Goal: Task Accomplishment & Management: Manage account settings

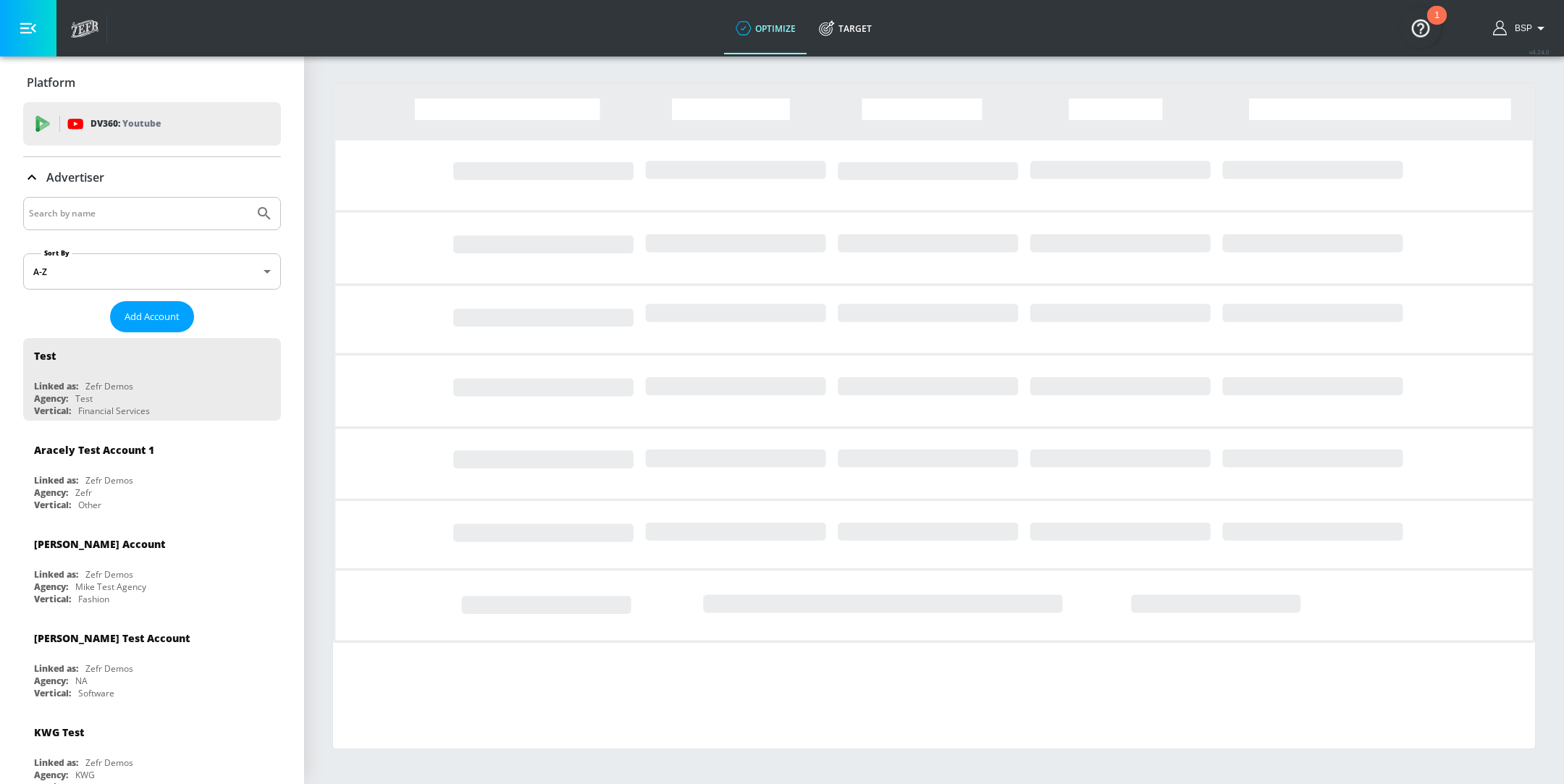
click at [108, 210] on input "Search by name" at bounding box center [138, 213] width 219 height 18
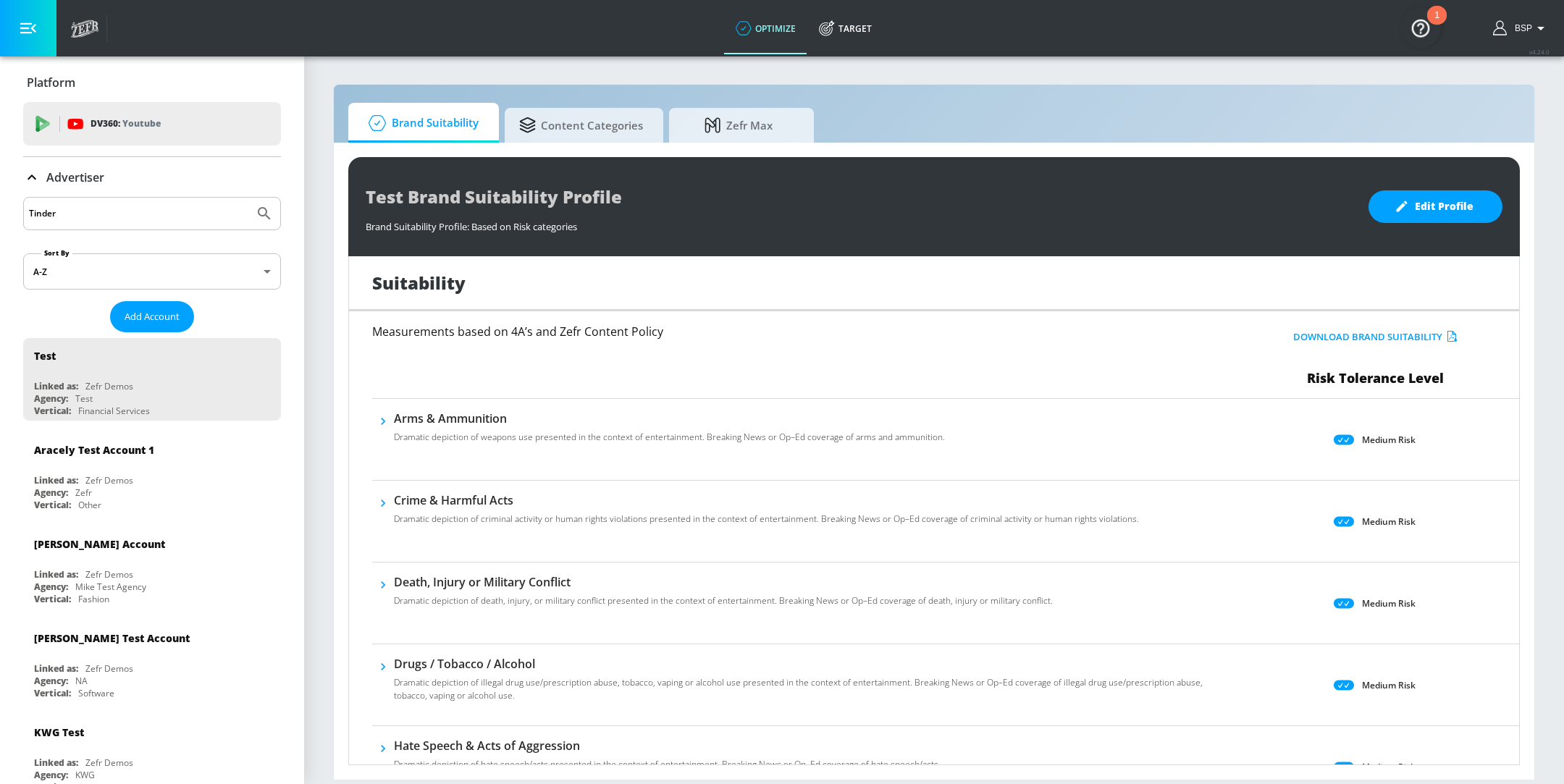
type input "Tinder"
click at [248, 197] on button "Submit Search" at bounding box center [264, 213] width 32 height 32
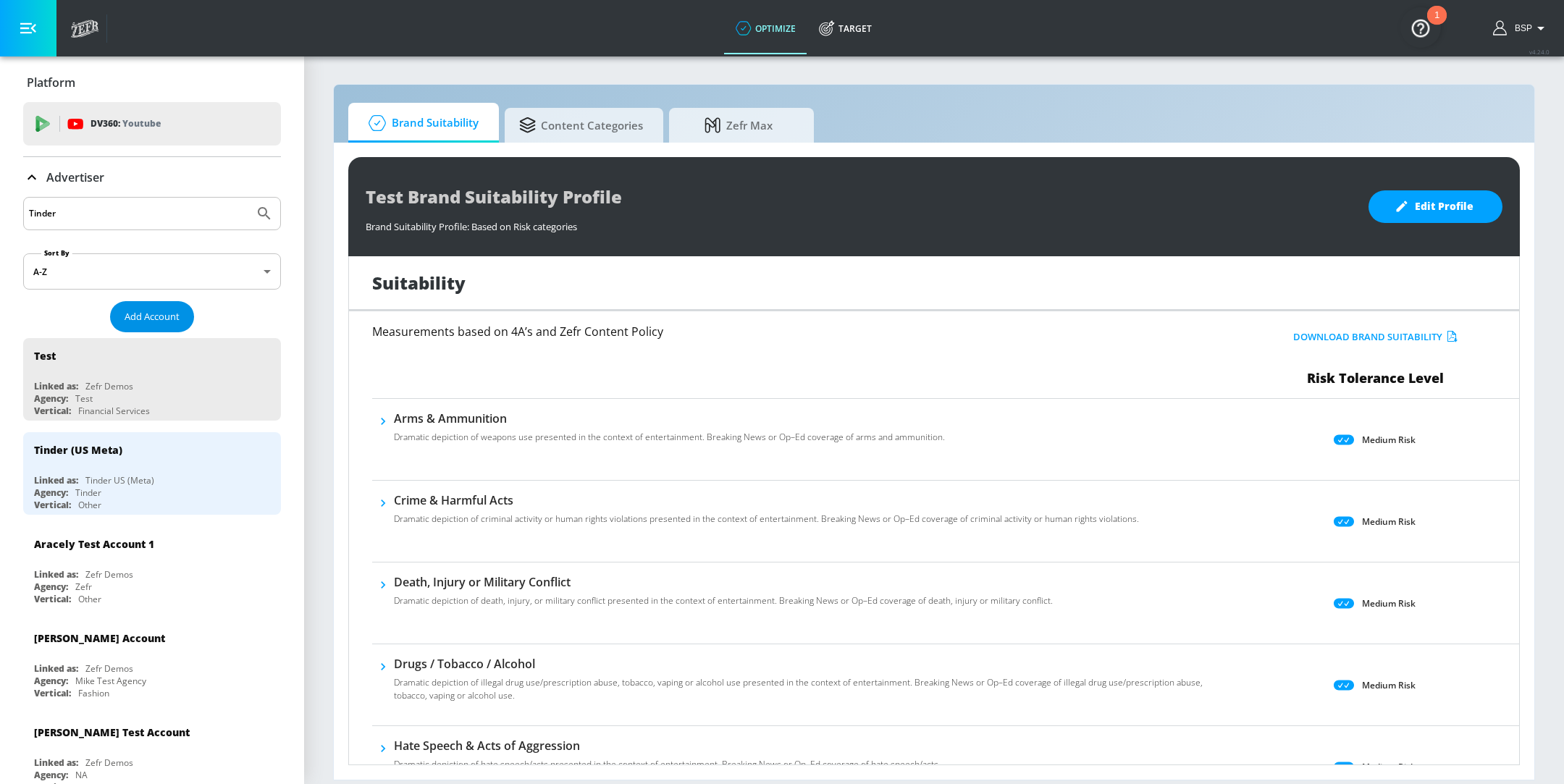
click at [163, 318] on span "Add Account" at bounding box center [152, 316] width 55 height 17
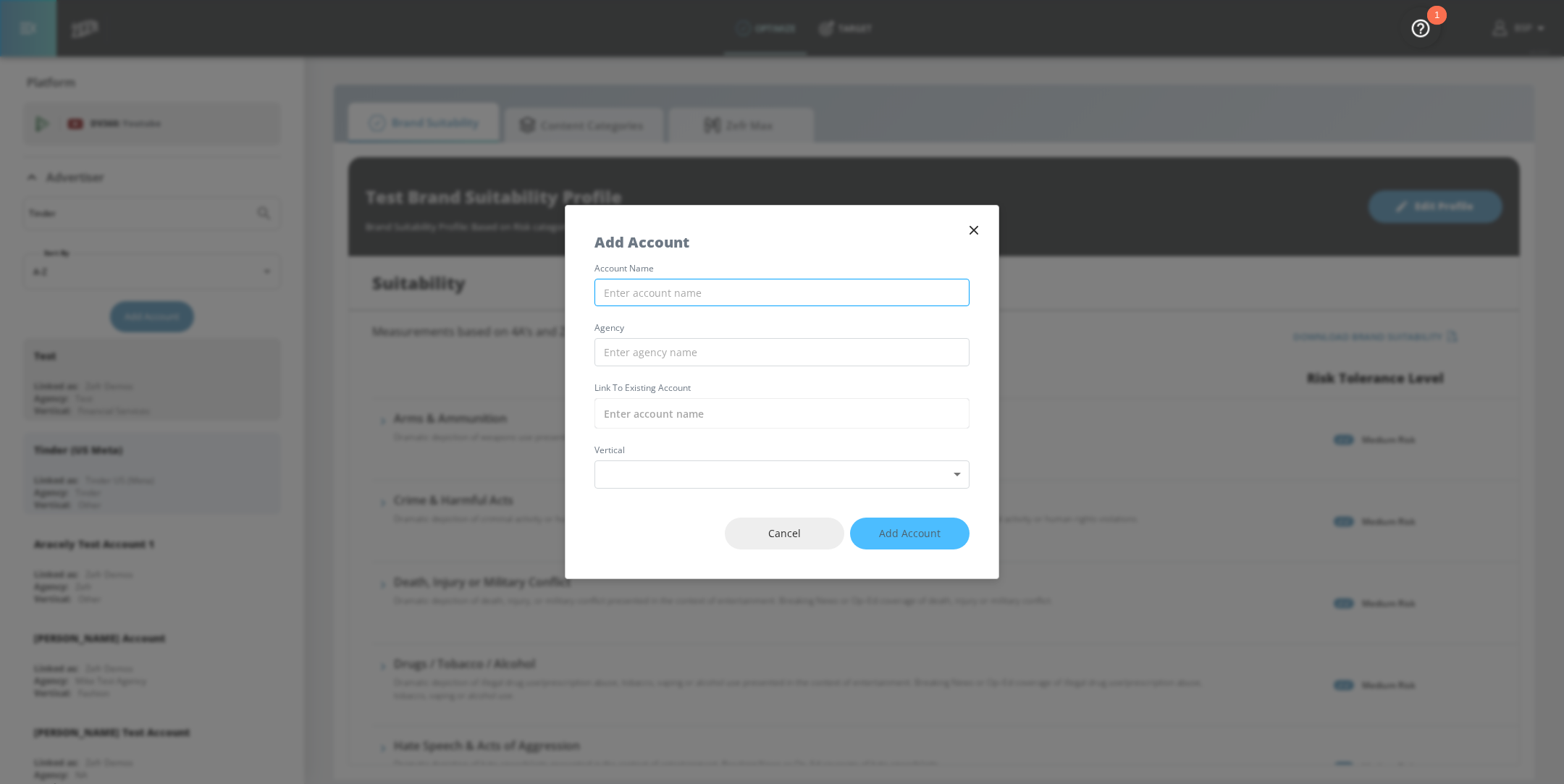
click at [608, 295] on input "text" at bounding box center [782, 292] width 375 height 28
type input "Tinder"
click at [672, 424] on input "text" at bounding box center [782, 412] width 375 height 30
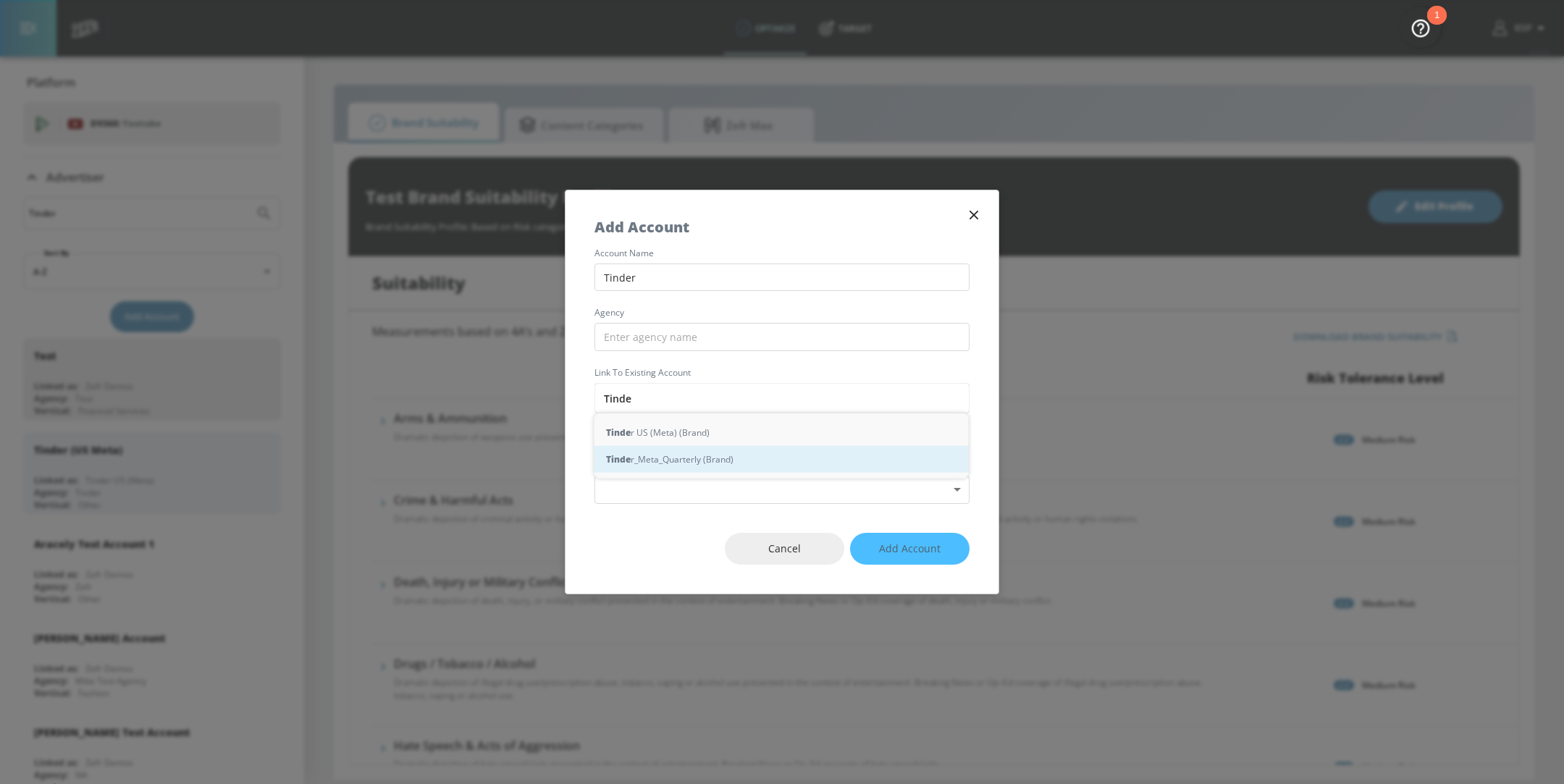
click at [700, 459] on div "Tinde r_Meta_Quarterly (Brand)" at bounding box center [782, 459] width 375 height 27
type input "Tinder_Meta_Quarterly (Brand)"
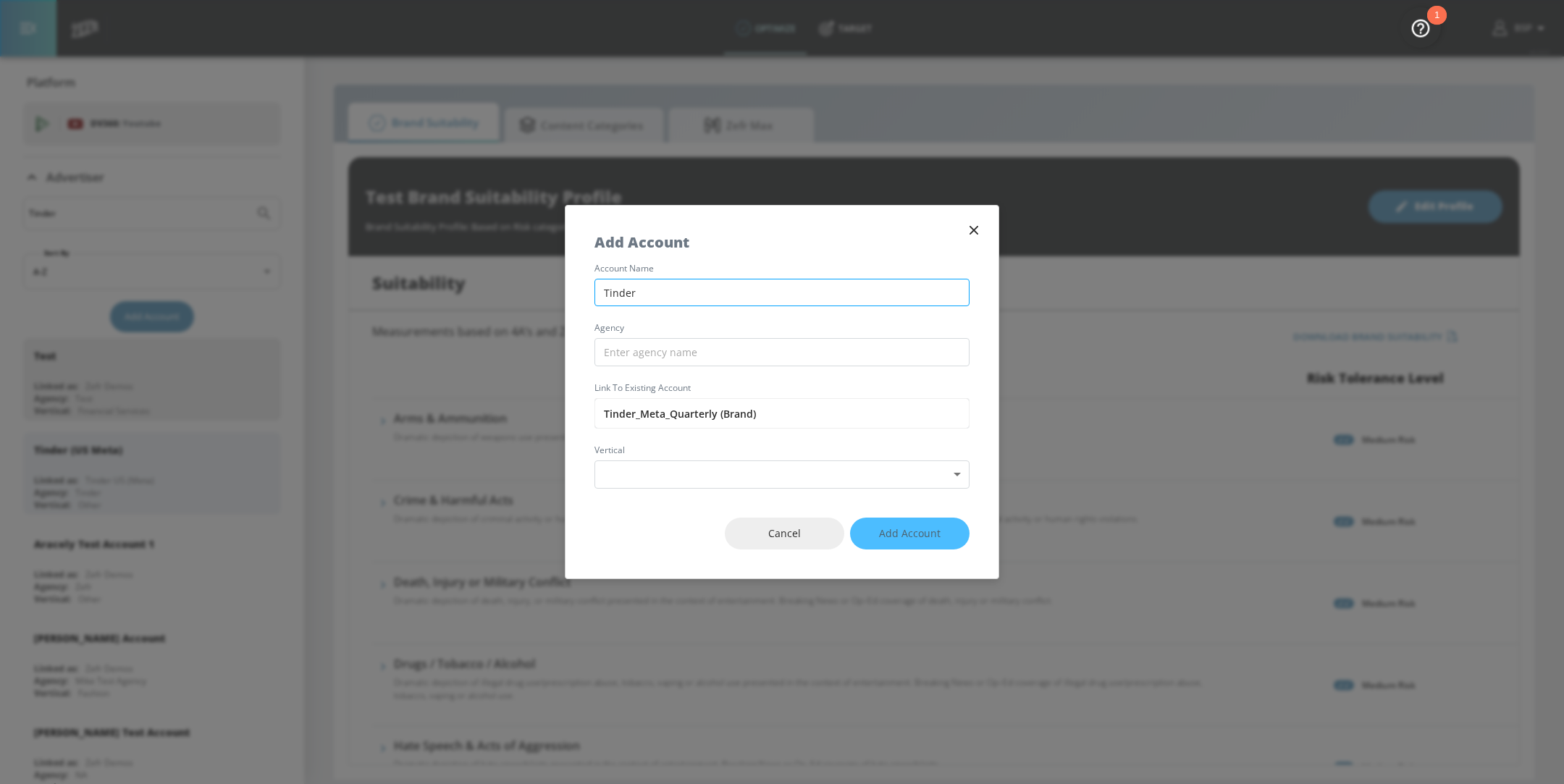
click at [679, 292] on input "Tinder" at bounding box center [782, 292] width 375 height 28
type input "Tinder Meta Quarterly"
click at [716, 354] on input "text" at bounding box center [782, 351] width 375 height 28
type input "Brand Direct"
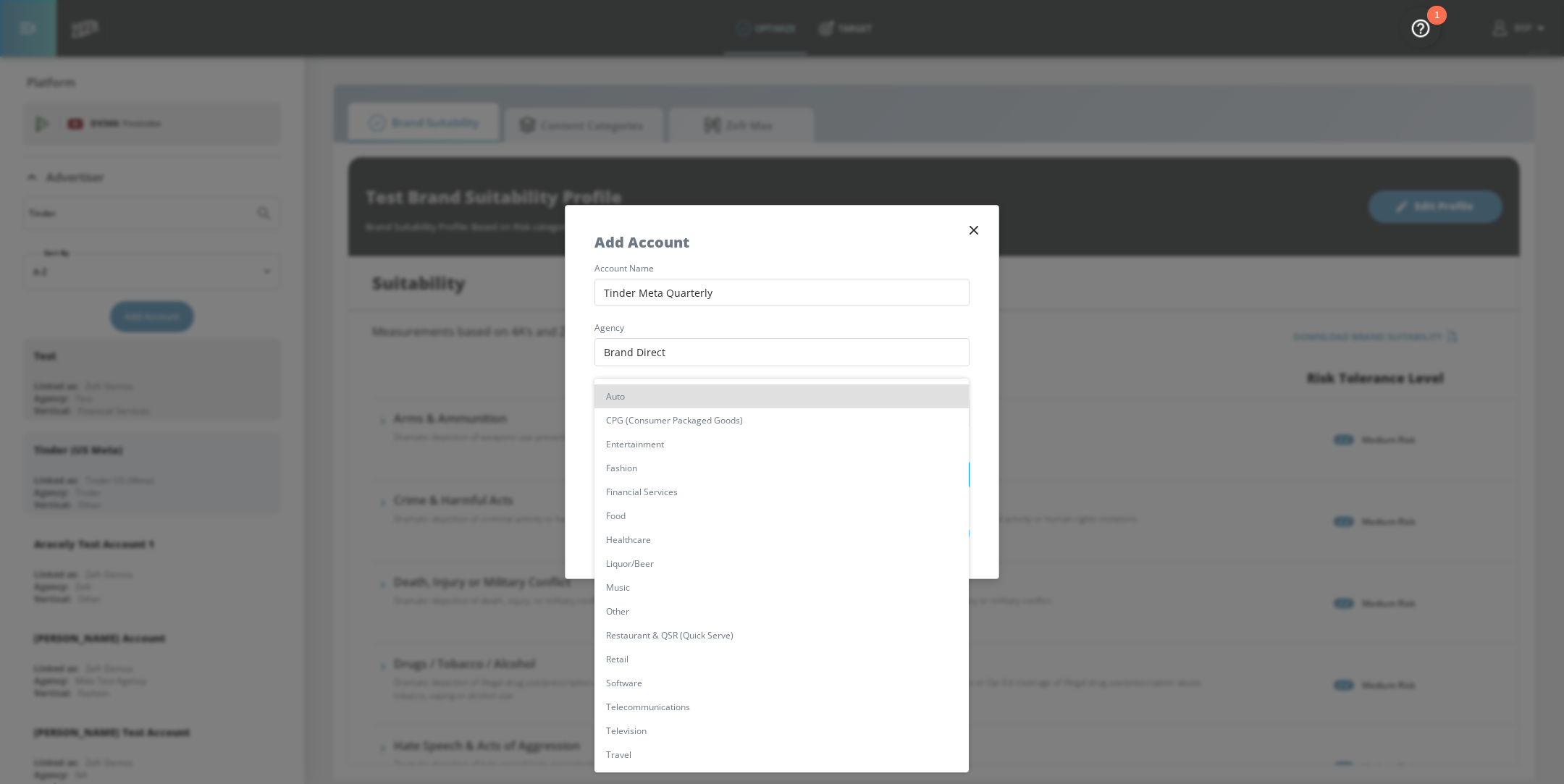
click at [725, 476] on body "optimize Target optimize Target v 4.24.0 BSP Platform DV360: Youtube DV360: You…" at bounding box center [782, 392] width 1564 height 784
click at [637, 607] on li "Other" at bounding box center [782, 611] width 375 height 24
type input "[object Object]"
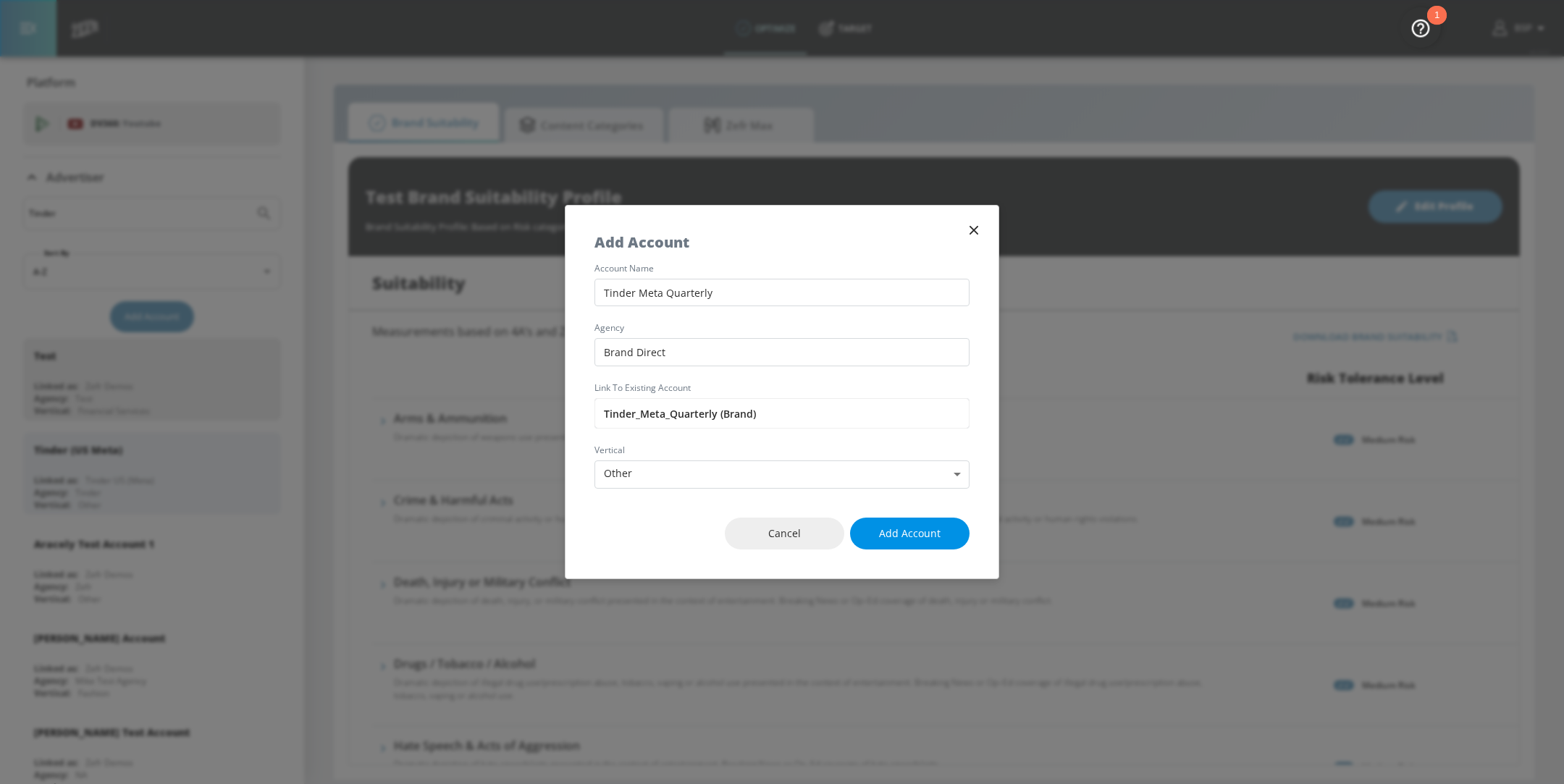
click at [920, 526] on span "Add Account" at bounding box center [909, 533] width 61 height 18
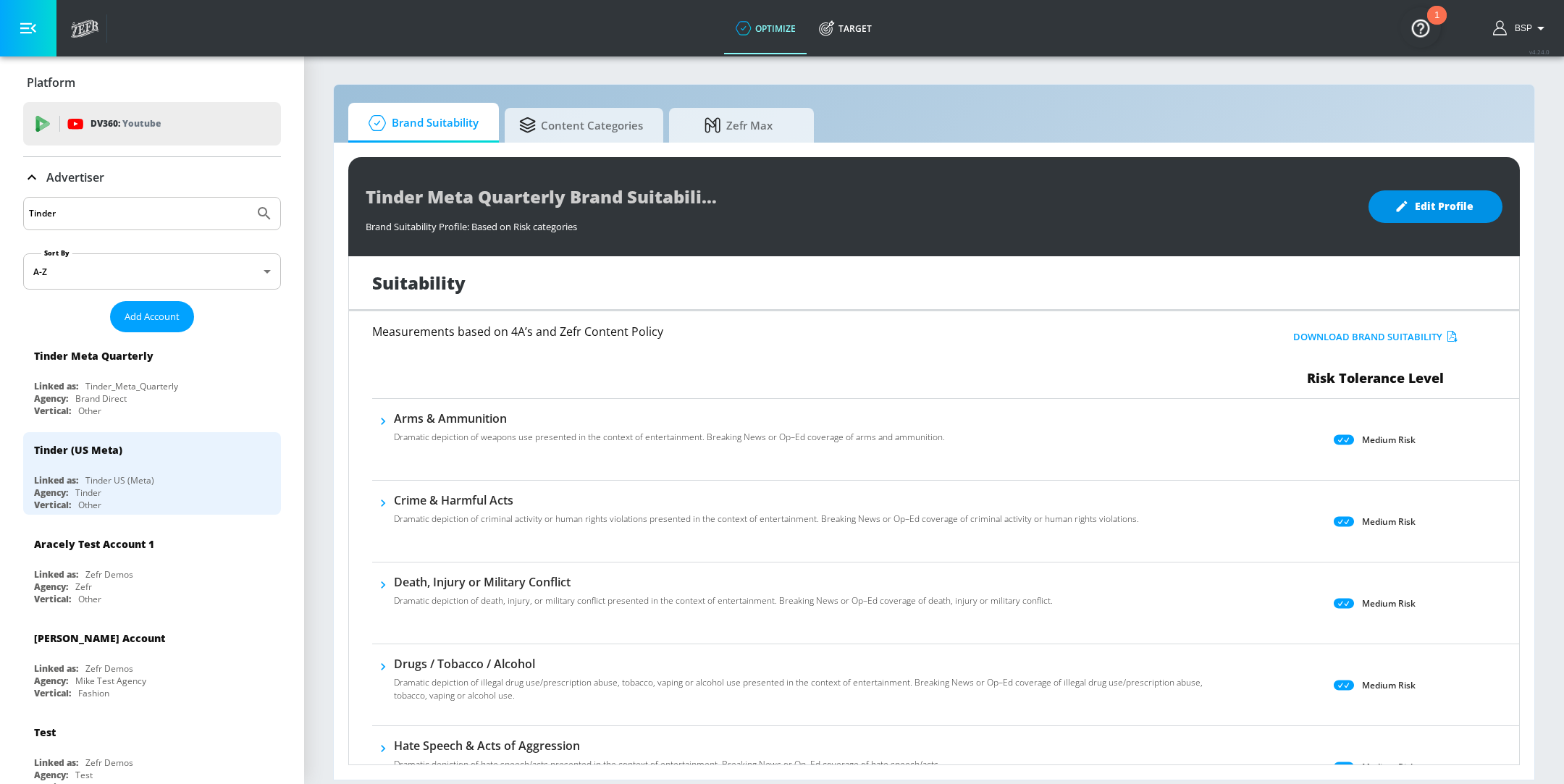
click at [1420, 210] on span "Edit Profile" at bounding box center [1436, 206] width 76 height 18
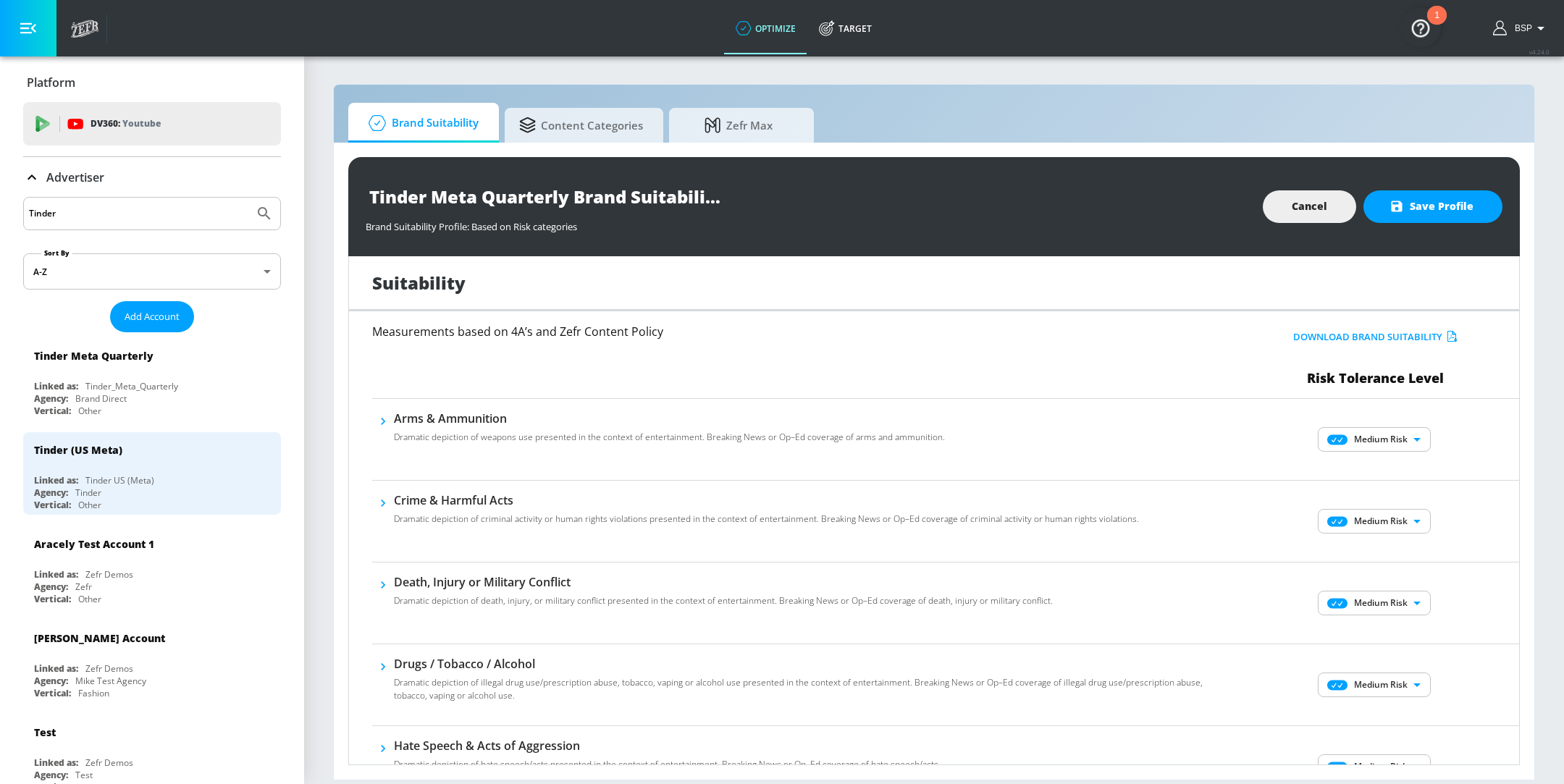
click at [1371, 441] on body "optimize Target optimize Target v 4.24.0 BSP Platform DV360: Youtube DV360: You…" at bounding box center [782, 392] width 1564 height 784
click at [1379, 441] on body "optimize Target optimize Target v 4.24.0 BSP Platform DV360: Youtube DV360: You…" at bounding box center [782, 392] width 1564 height 784
click at [1352, 465] on icon at bounding box center [1334, 468] width 40 height 10
type input "MINIMAL"
click at [1361, 518] on body "optimize Target optimize Target v 4.24.0 BSP Platform DV360: Youtube DV360: You…" at bounding box center [782, 392] width 1564 height 784
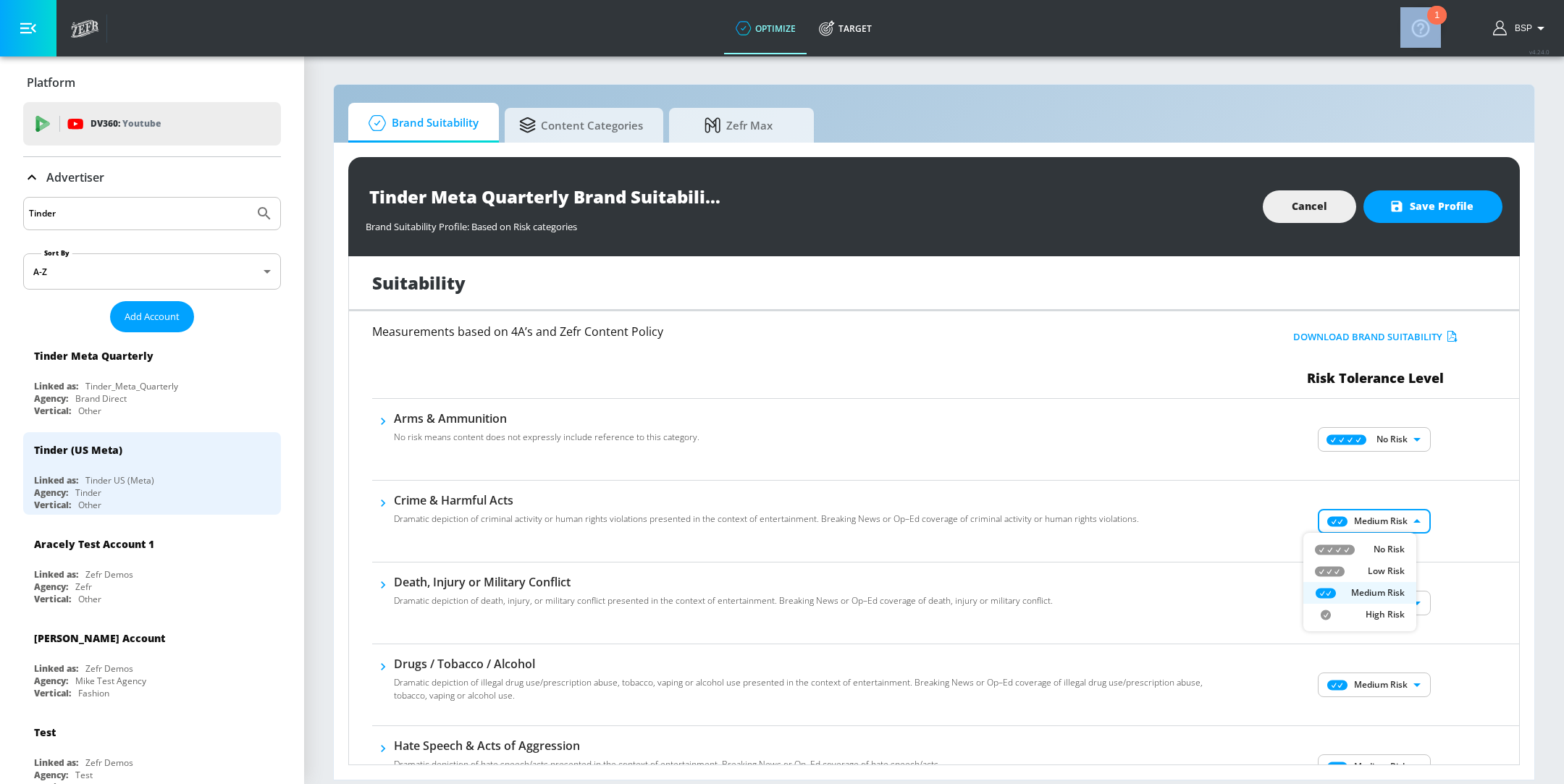
click at [1337, 552] on icon at bounding box center [1334, 549] width 40 height 10
type input "MINIMAL"
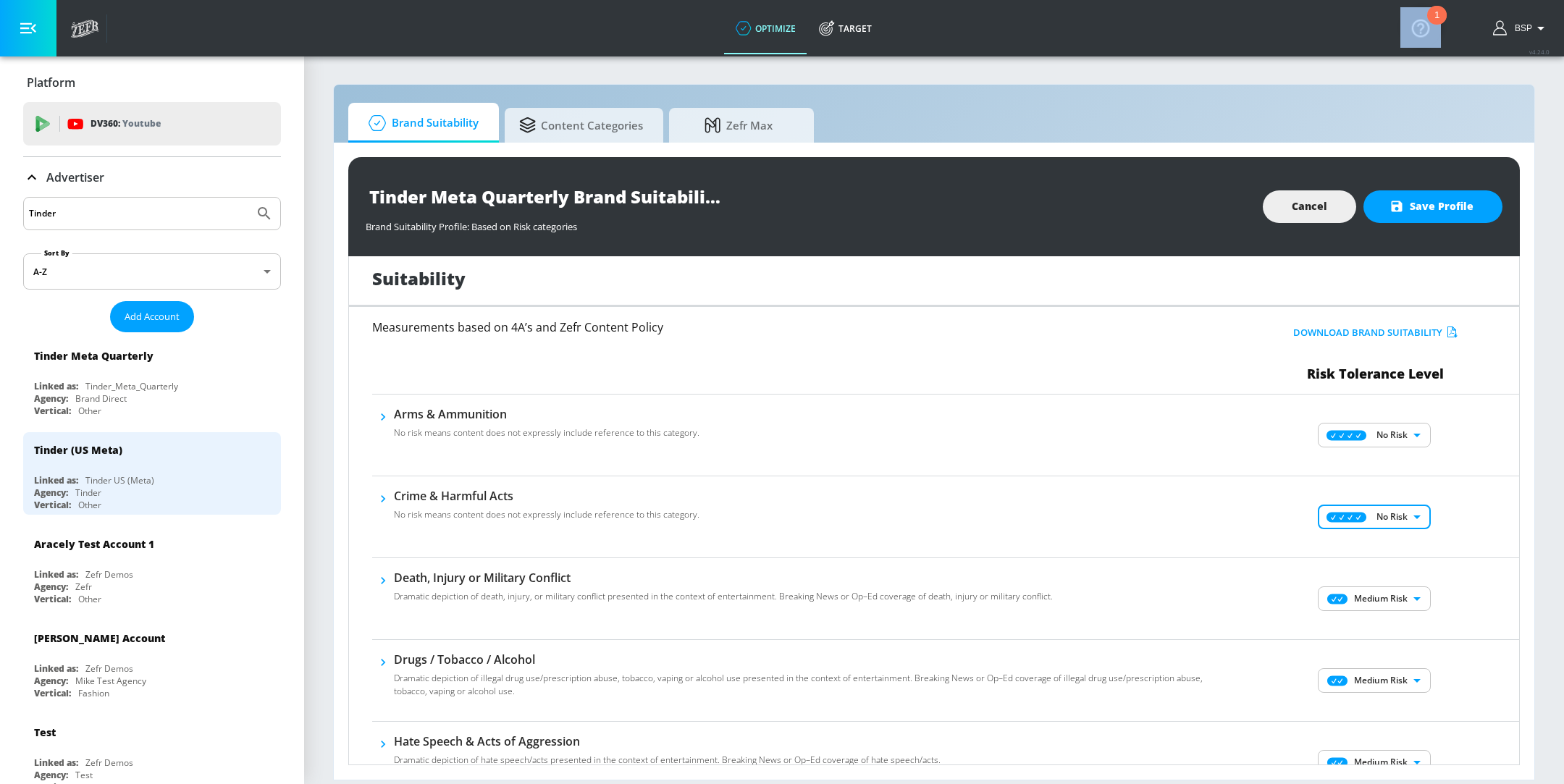
click at [1364, 593] on body "optimize Target optimize Target v 4.24.0 BSP Platform DV360: Youtube DV360: You…" at bounding box center [782, 392] width 1564 height 784
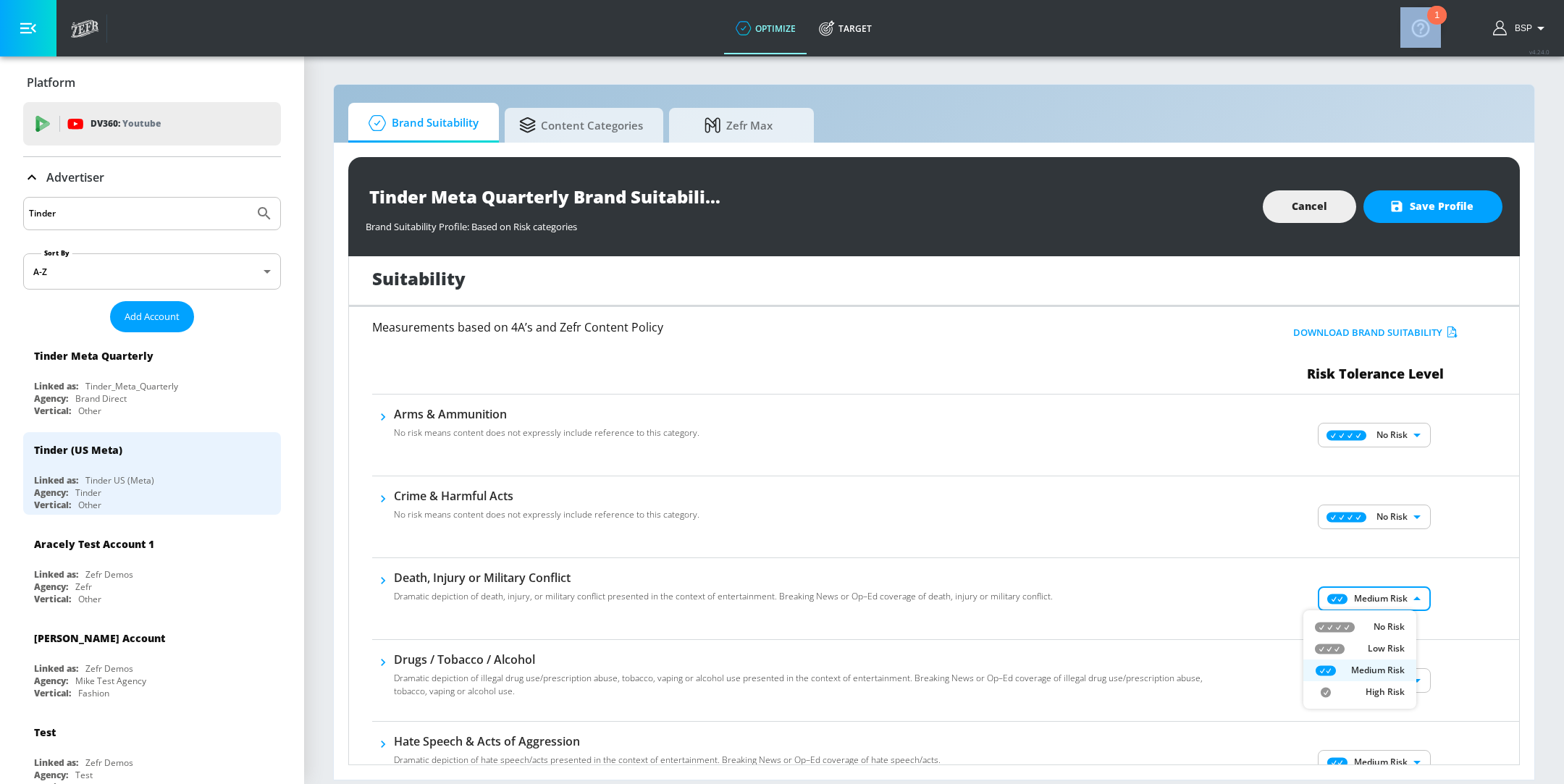
click at [1361, 631] on div "No Risk" at bounding box center [1360, 625] width 90 height 13
type input "MINIMAL"
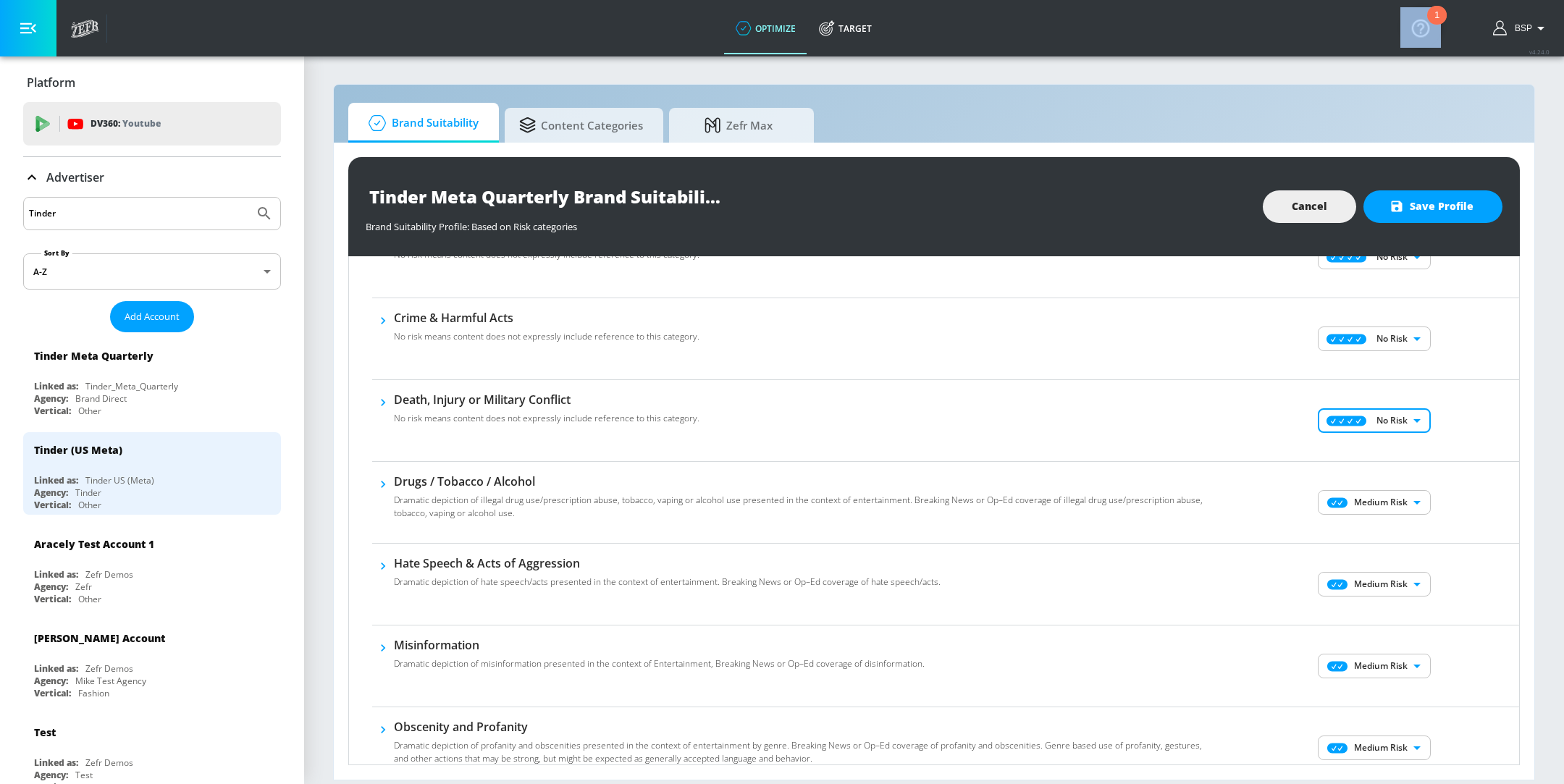
scroll to position [199, 0]
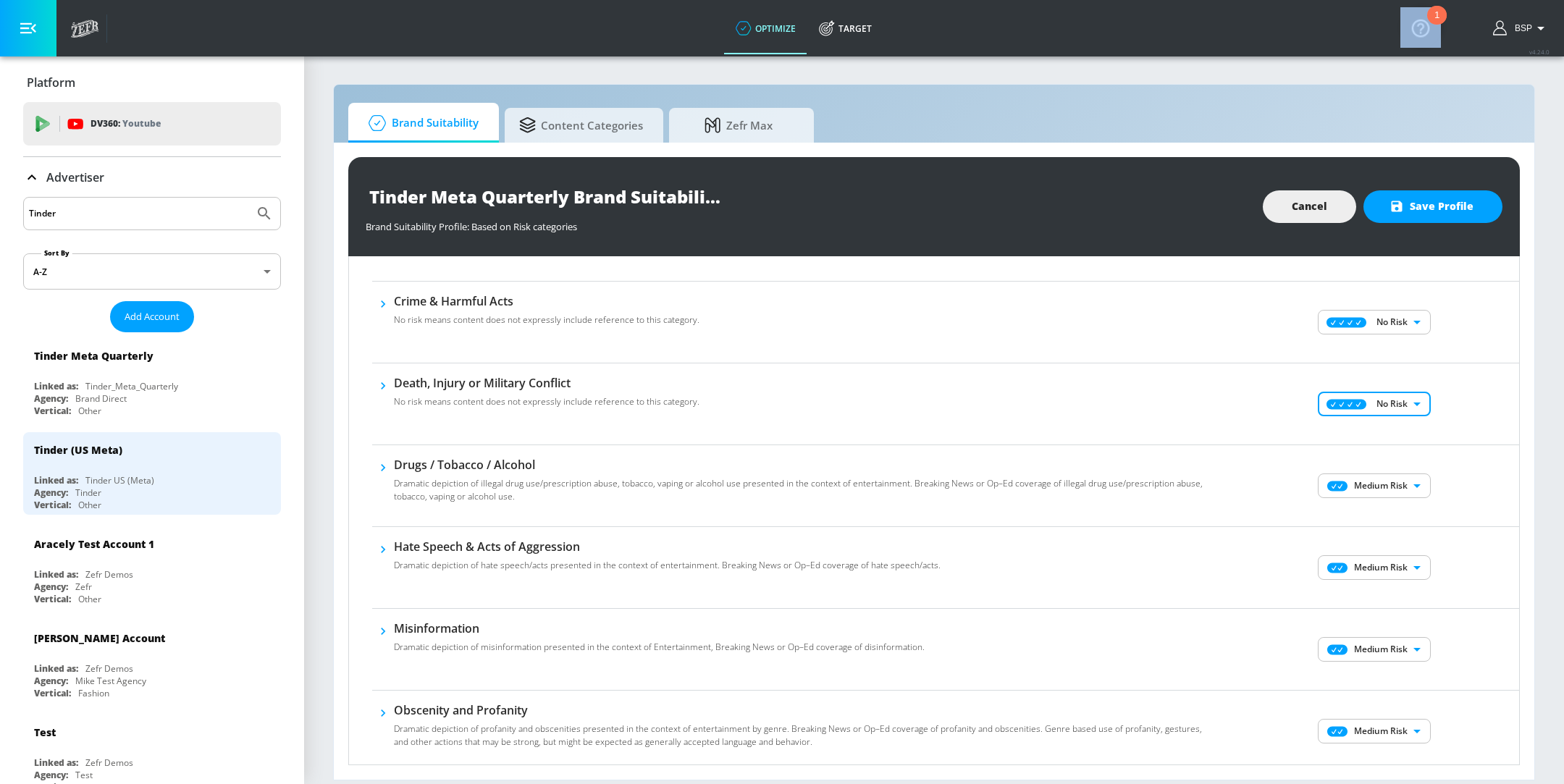
click at [1358, 559] on body "optimize Target optimize Target v 4.24.0 BSP Platform DV360: Youtube DV360: You…" at bounding box center [782, 392] width 1564 height 784
click at [1352, 591] on icon at bounding box center [1334, 594] width 40 height 10
type input "MINIMAL"
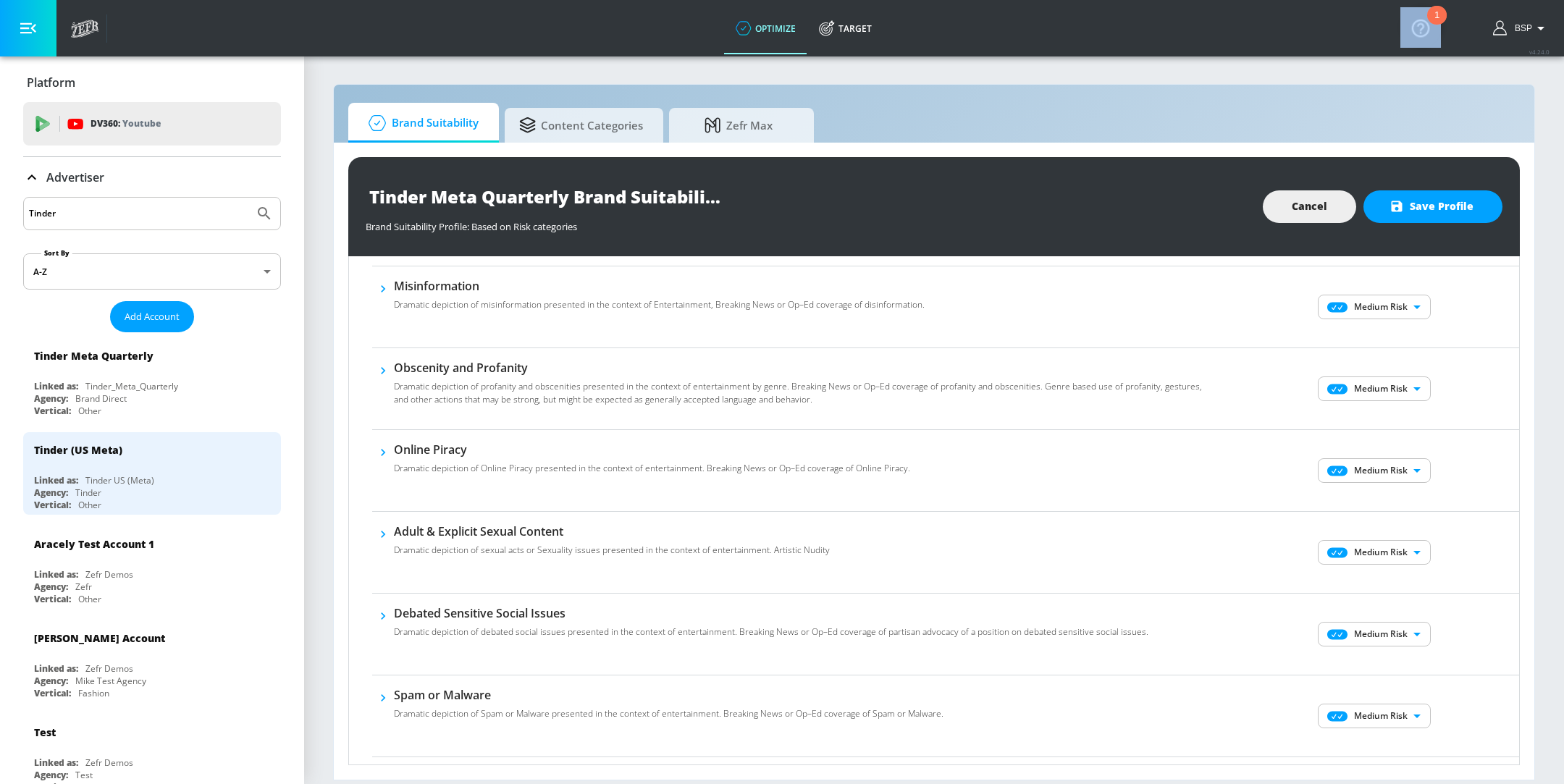
scroll to position [569, 0]
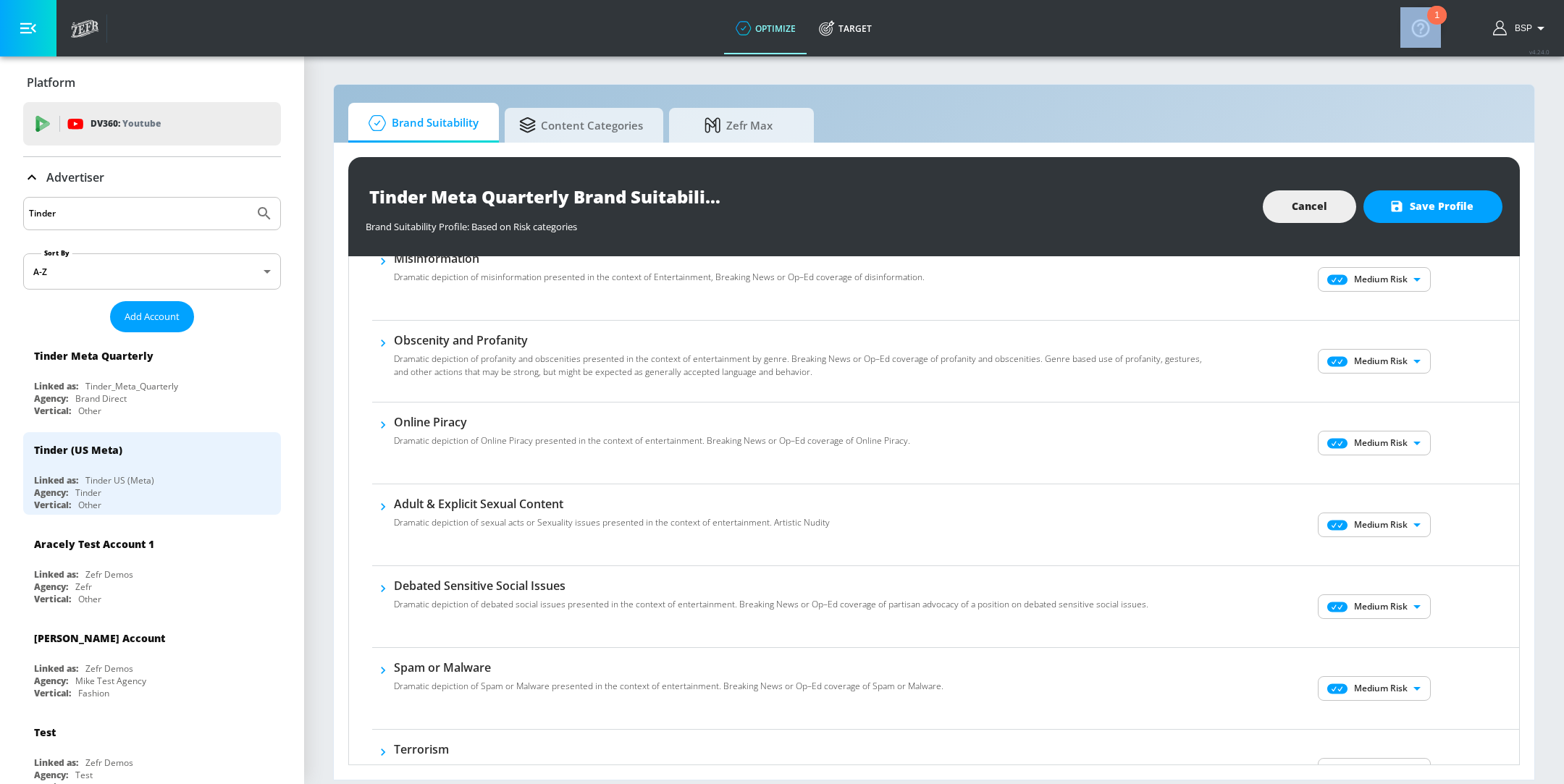
click at [1383, 604] on body "optimize Target optimize Target v 4.24.0 BSP Platform DV360: Youtube DV360: You…" at bounding box center [782, 392] width 1564 height 784
click at [1200, 596] on div at bounding box center [782, 392] width 1564 height 784
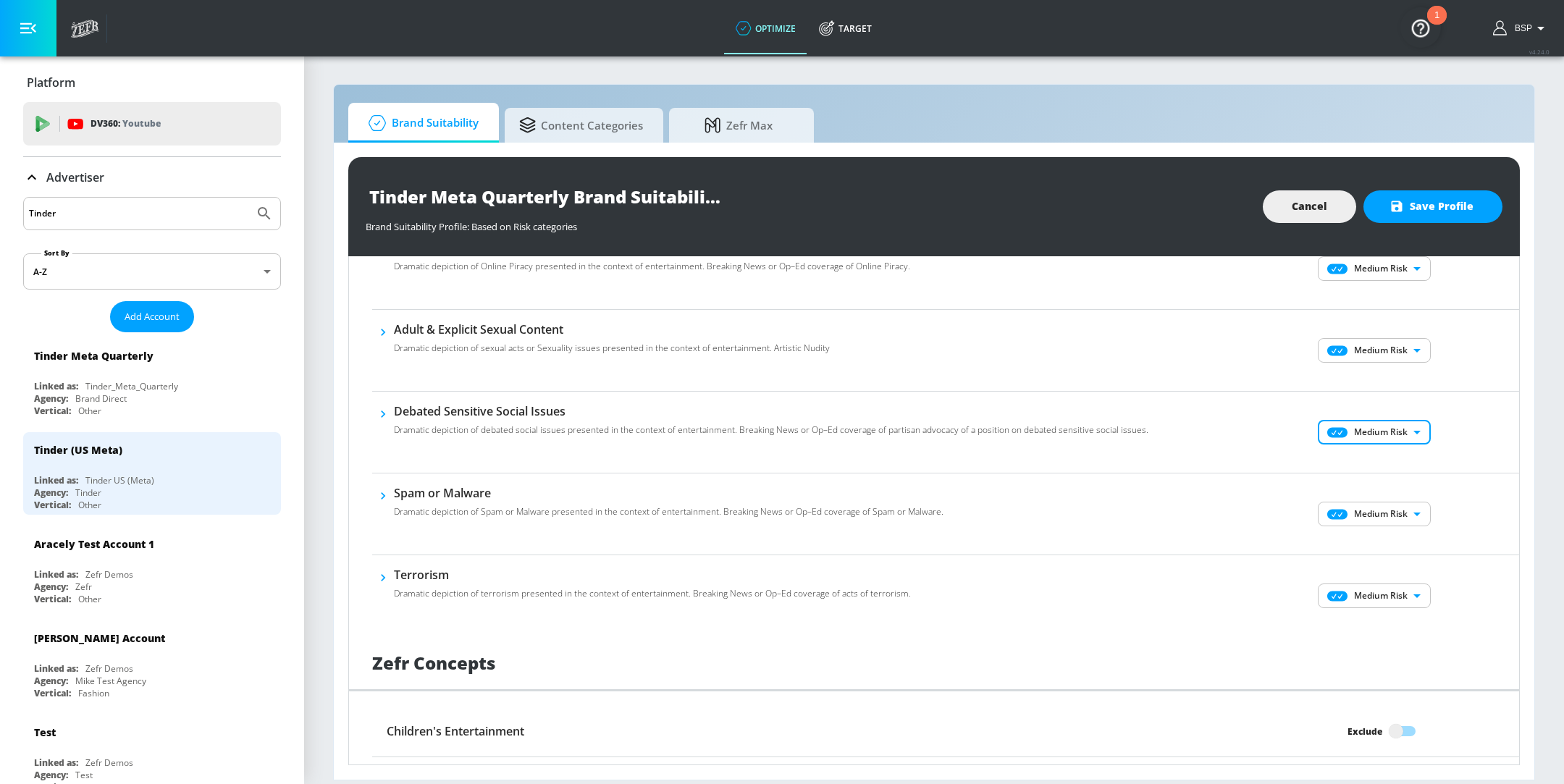
click at [1362, 596] on body "optimize Target optimize Target v 4.24.0 BSP Platform DV360: Youtube DV360: You…" at bounding box center [782, 392] width 1564 height 784
click at [1340, 628] on li "No Risk" at bounding box center [1360, 622] width 113 height 21
type input "MINIMAL"
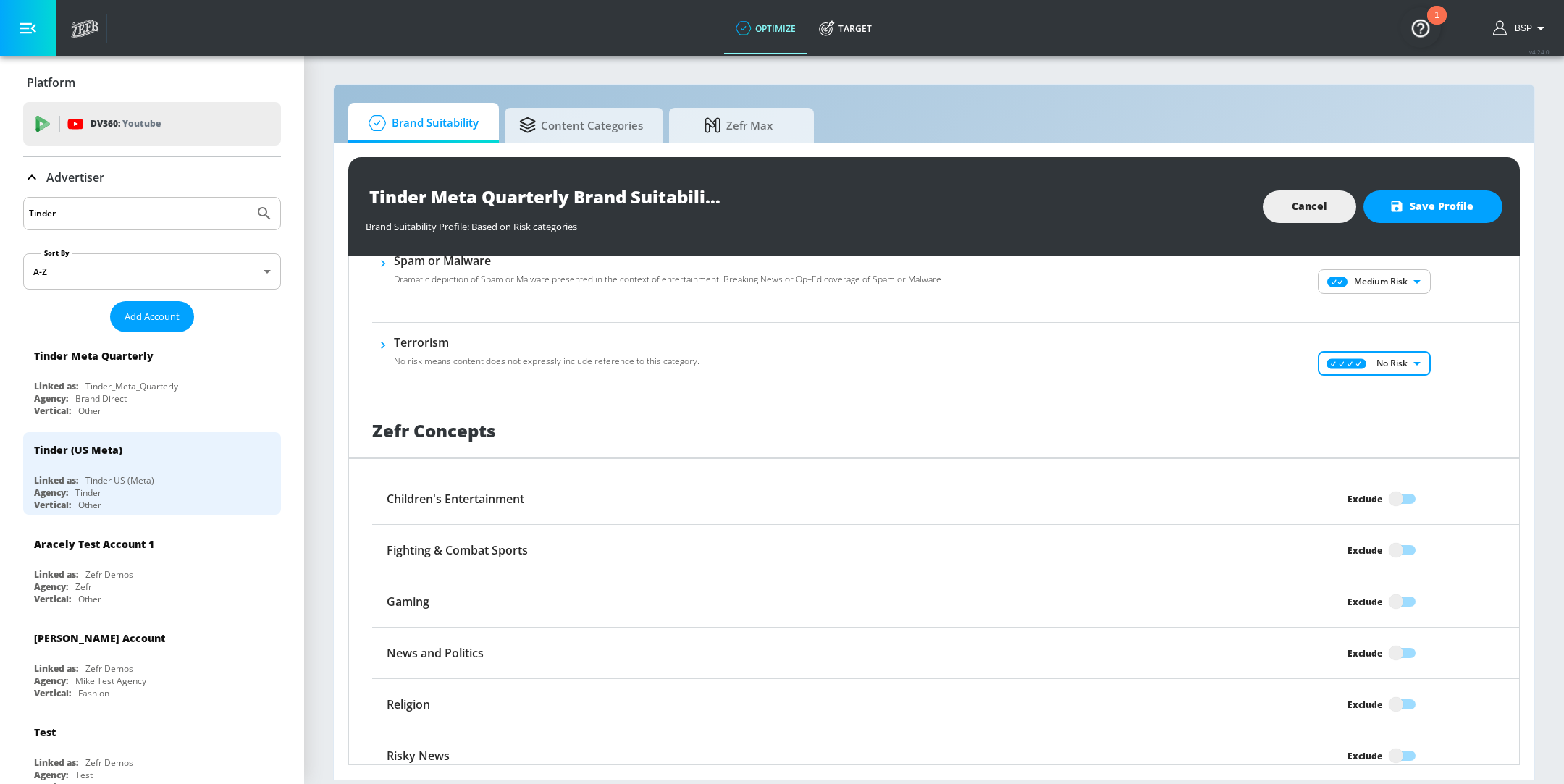
scroll to position [988, 0]
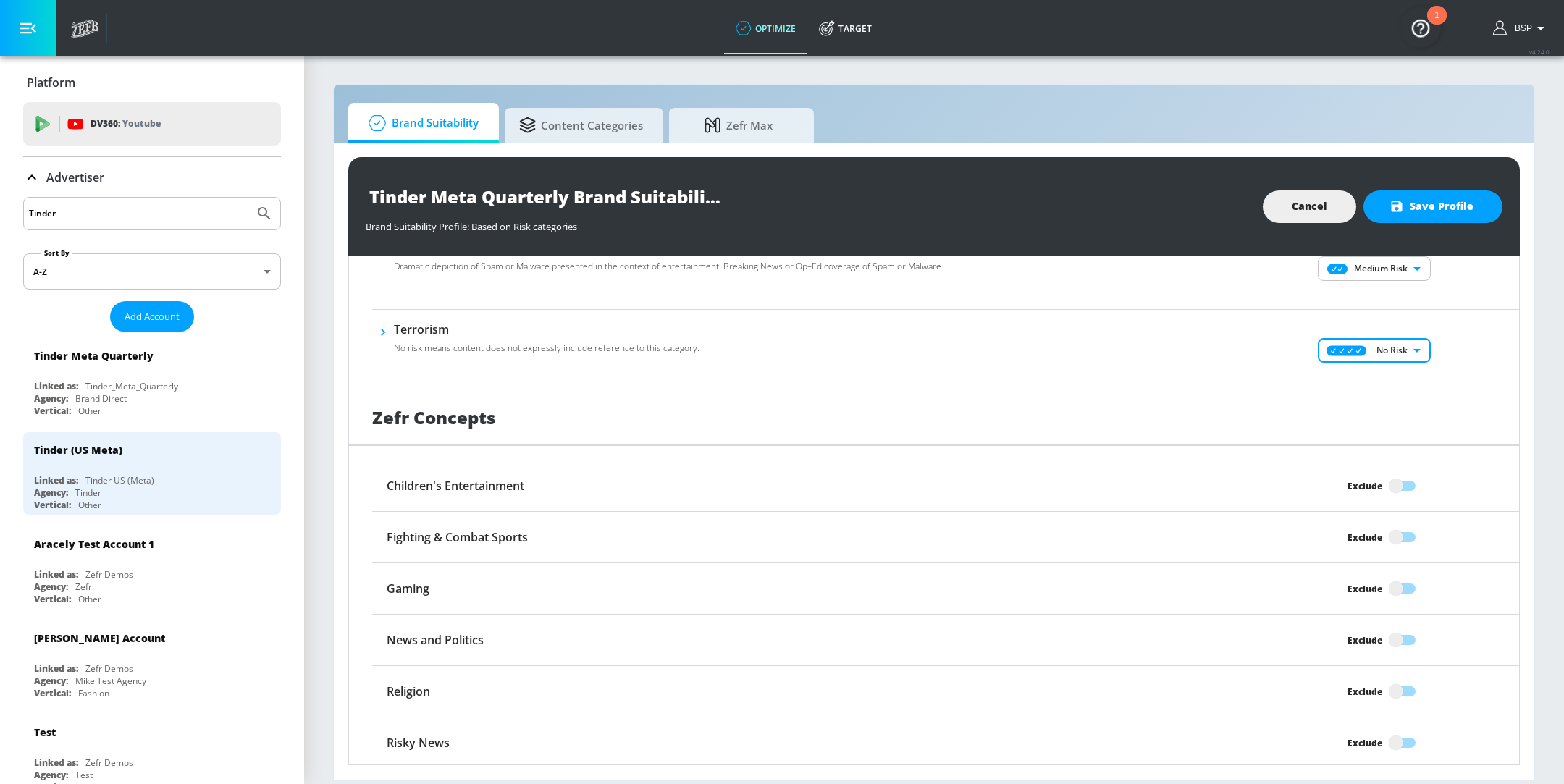
click at [1375, 685] on input "Exclude" at bounding box center [1396, 691] width 83 height 27
click at [1396, 684] on input "Excluded" at bounding box center [1413, 691] width 83 height 27
checkbox input "false"
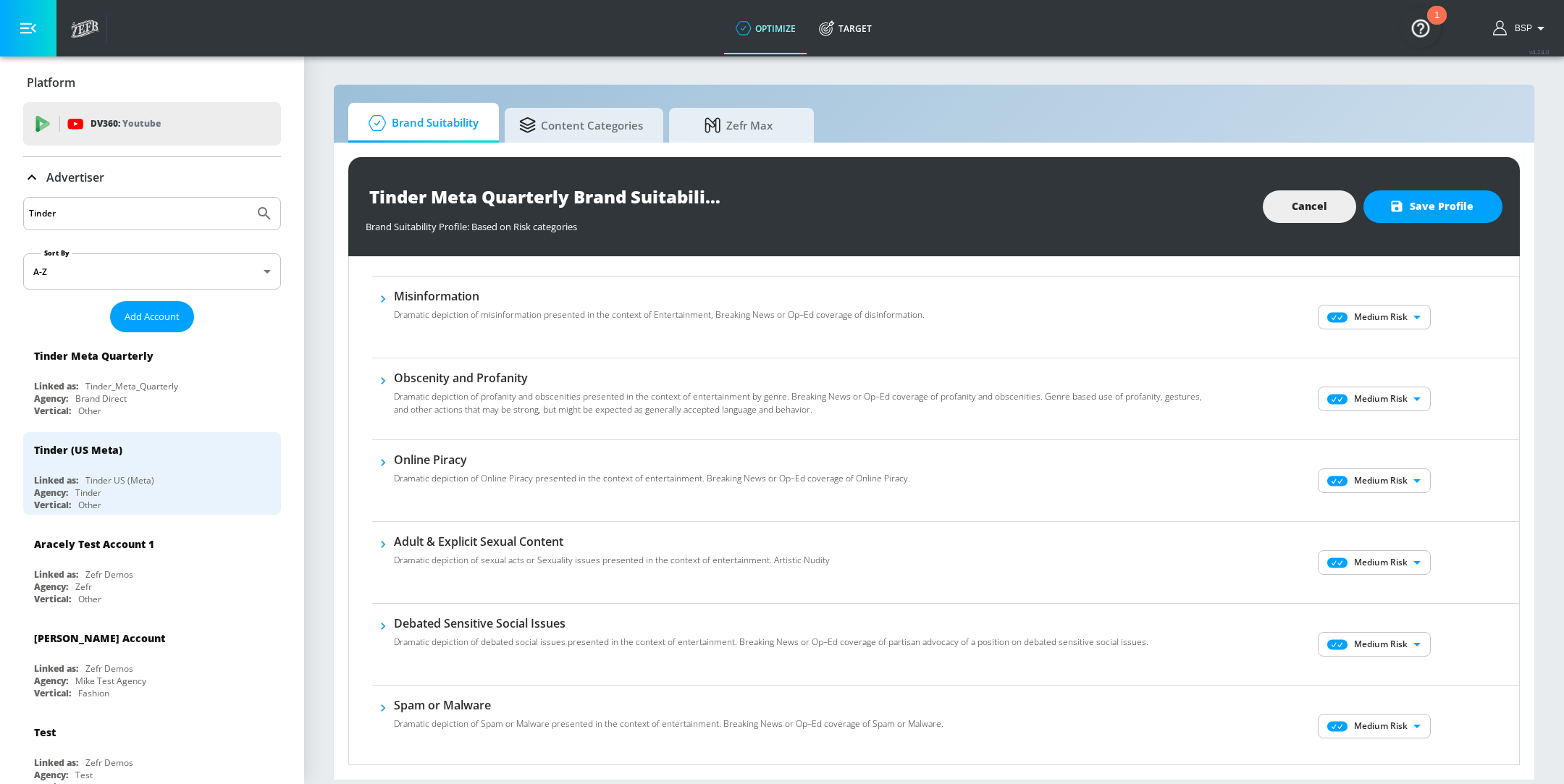
scroll to position [612, 0]
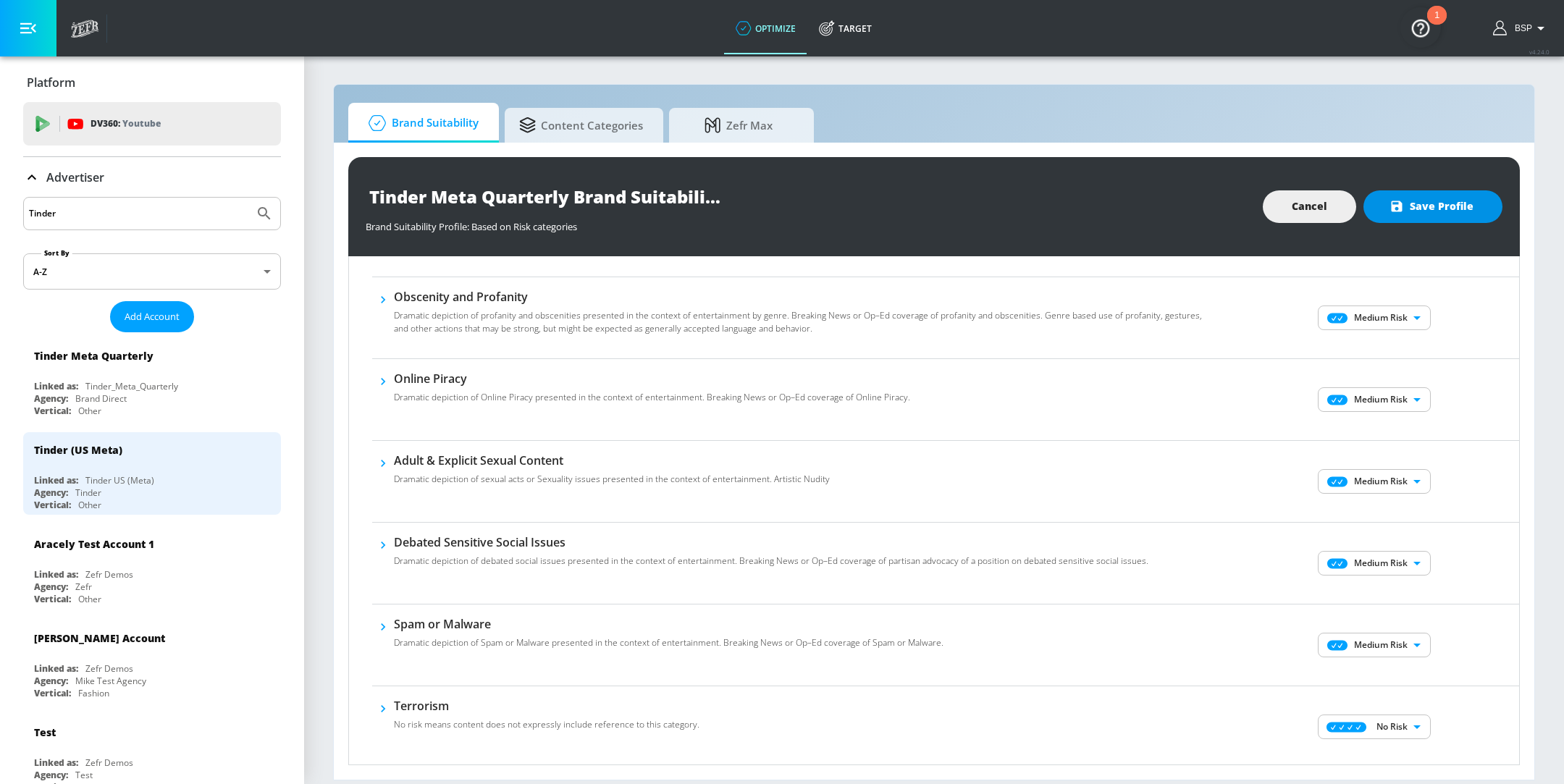
click at [1406, 207] on span "Save Profile" at bounding box center [1432, 206] width 81 height 18
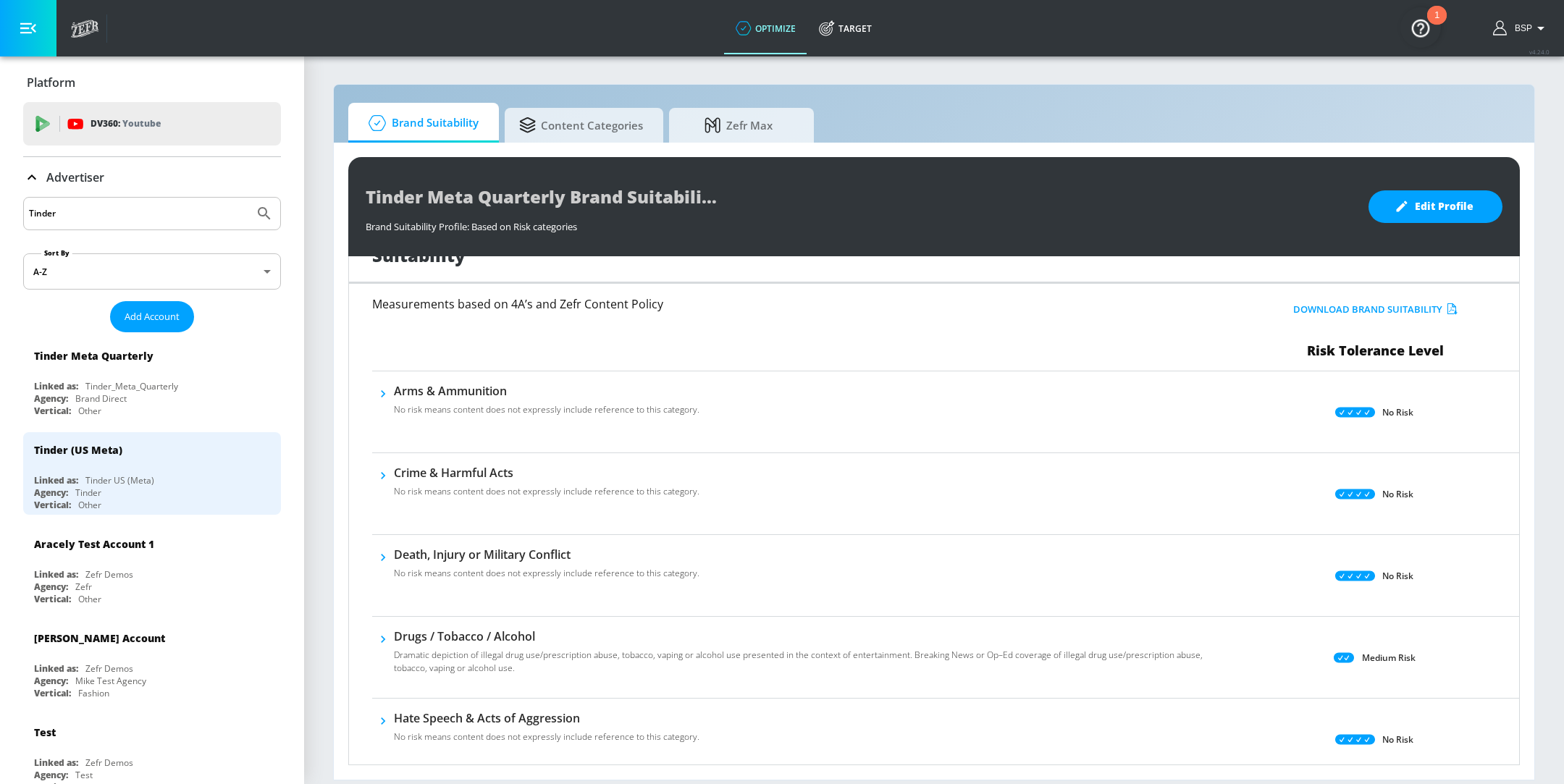
scroll to position [0, 0]
